Goal: Task Accomplishment & Management: Manage account settings

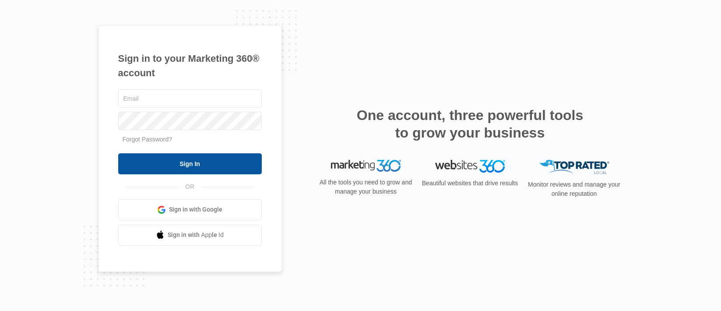
type input "[PERSON_NAME][EMAIL_ADDRESS][PERSON_NAME][DOMAIN_NAME]"
click at [197, 167] on input "Sign In" at bounding box center [190, 163] width 144 height 21
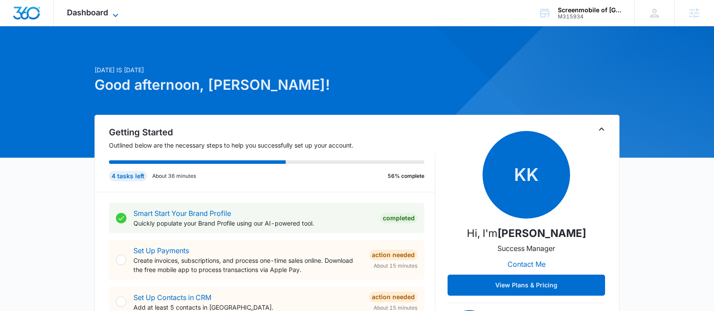
click at [100, 14] on span "Dashboard" at bounding box center [87, 12] width 41 height 9
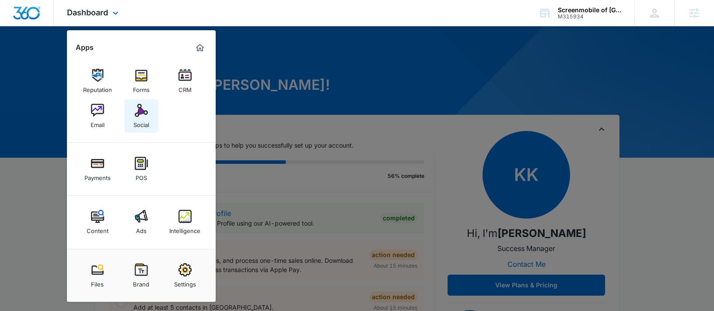
click at [132, 113] on link "Social" at bounding box center [141, 115] width 33 height 33
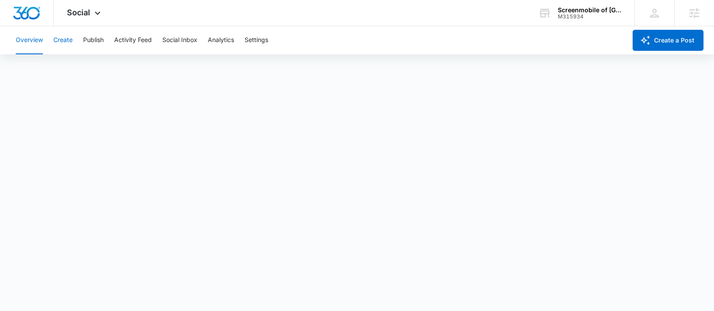
click at [59, 42] on button "Create" at bounding box center [62, 40] width 19 height 28
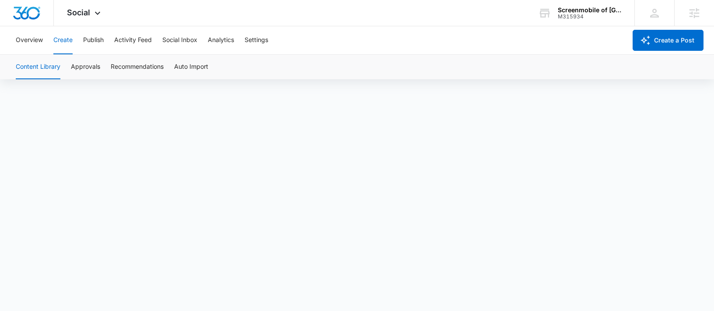
click at [501, 57] on div "Content Library Approvals Recommendations Auto Import" at bounding box center [357, 67] width 693 height 25
click at [254, 37] on button "Settings" at bounding box center [257, 40] width 24 height 28
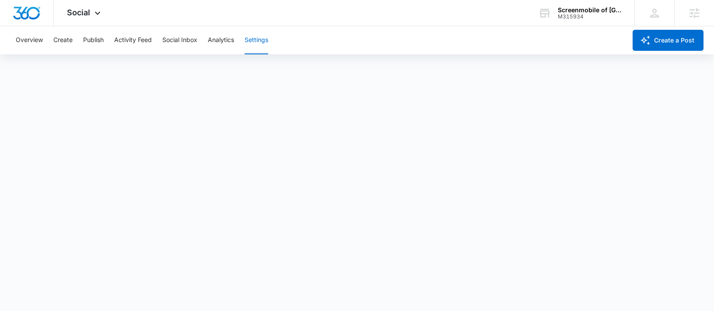
scroll to position [2, 0]
click at [259, 14] on div "Social Apps Reputation Forms CRM Email Social Payments POS Content Ads Intellig…" at bounding box center [357, 13] width 714 height 26
